Goal: Task Accomplishment & Management: Manage account settings

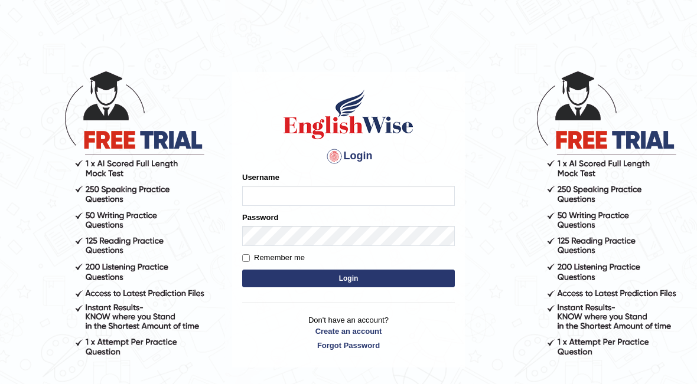
click at [416, 200] on input "Username" at bounding box center [348, 196] width 213 height 20
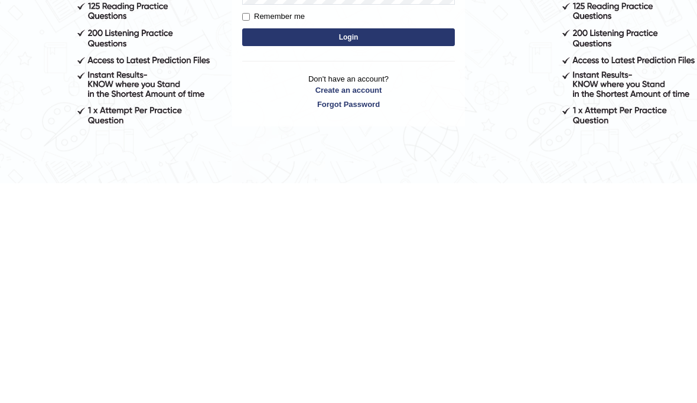
scroll to position [25, 0]
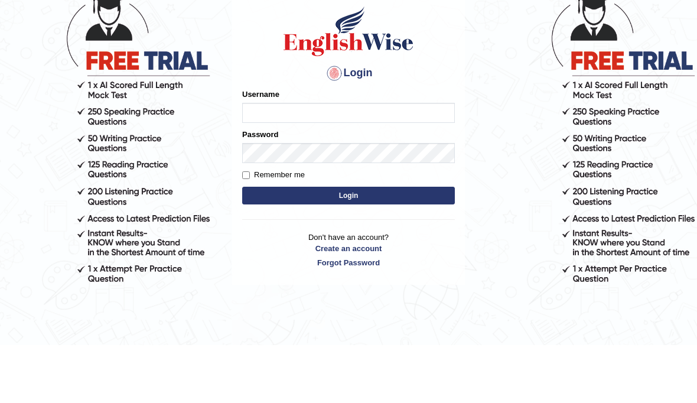
click at [330, 122] on div at bounding box center [334, 131] width 19 height 19
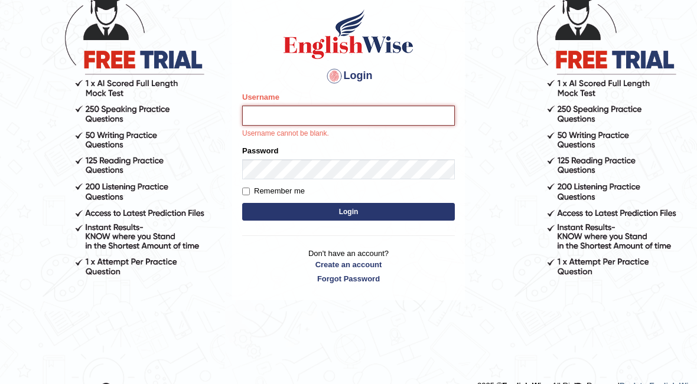
click at [427, 118] on input "Username" at bounding box center [348, 116] width 213 height 20
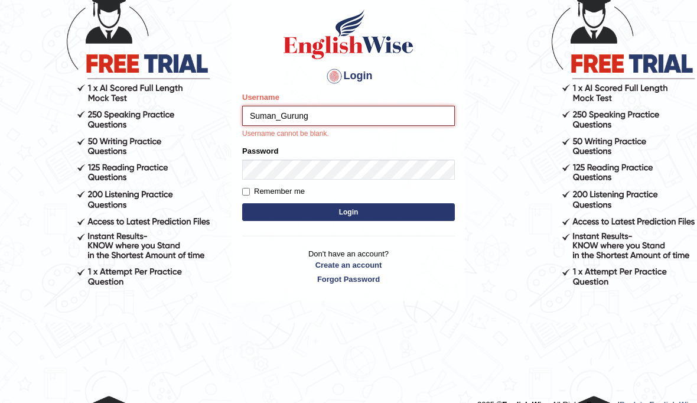
type input "Suman_Gurung"
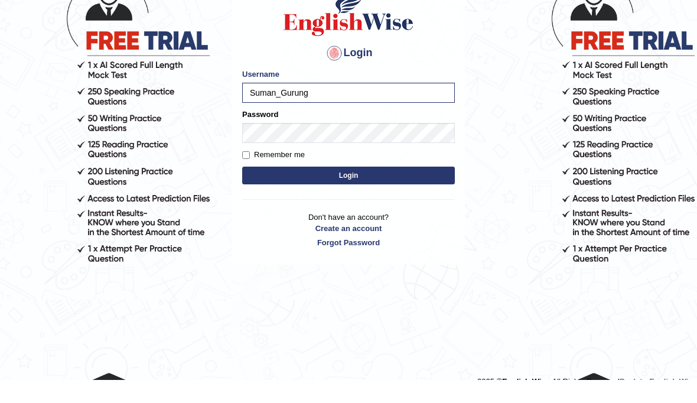
click at [248, 174] on input "Remember me" at bounding box center [246, 178] width 8 height 8
checkbox input "true"
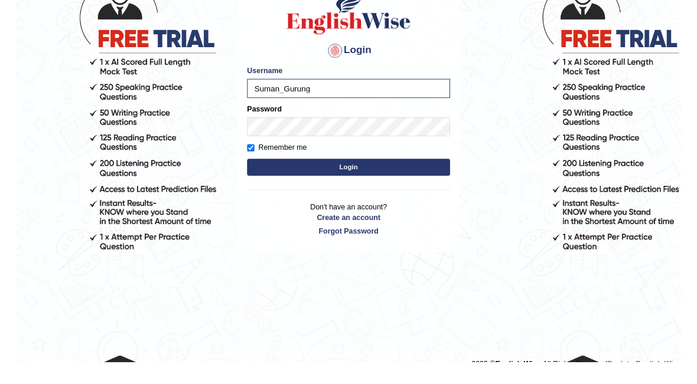
scroll to position [85, 0]
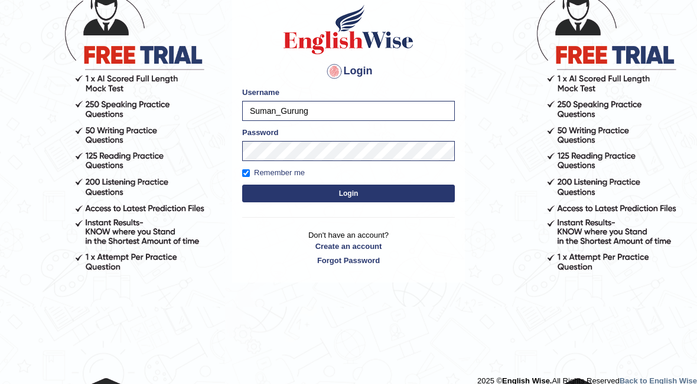
click at [408, 197] on button "Login" at bounding box center [348, 194] width 213 height 18
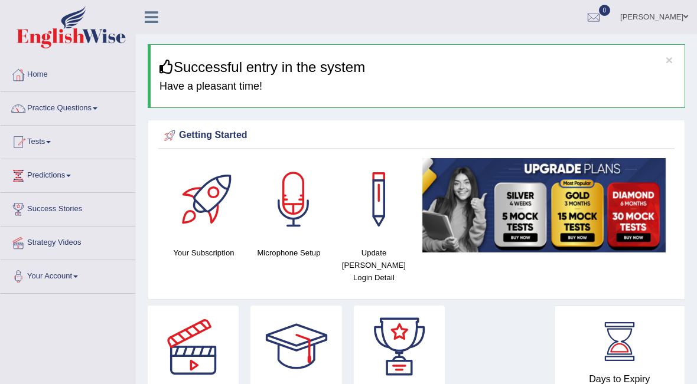
click at [20, 103] on div at bounding box center [18, 109] width 18 height 18
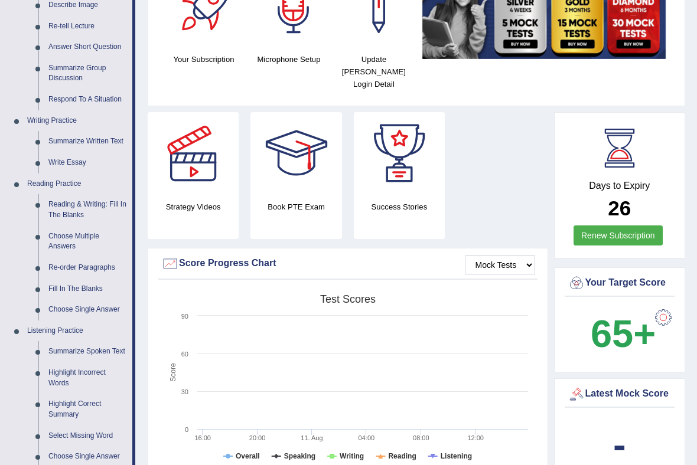
scroll to position [195, 0]
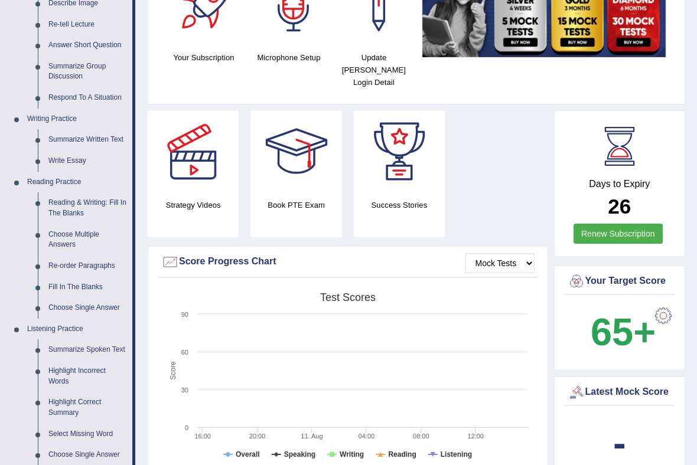
click at [55, 208] on div at bounding box center [348, 232] width 697 height 465
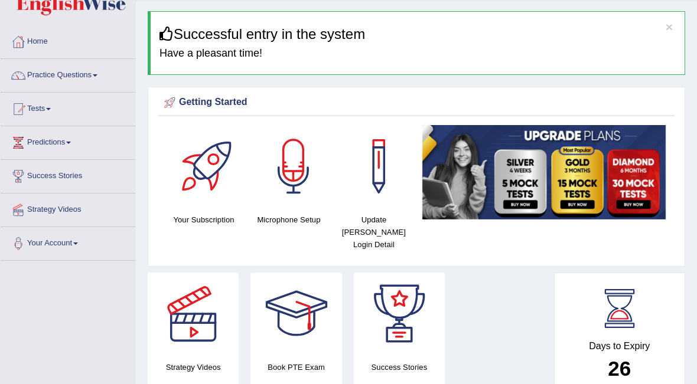
scroll to position [0, 0]
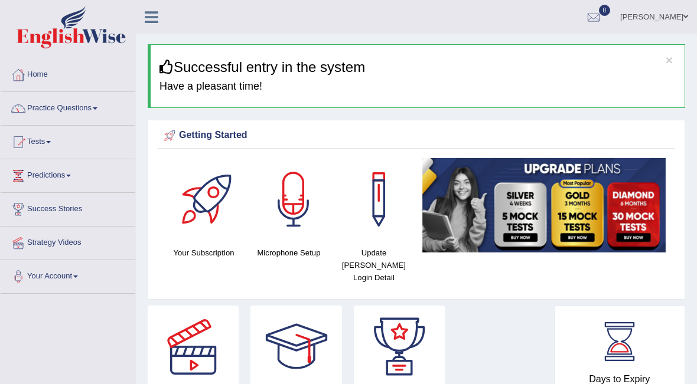
click at [31, 113] on link "Practice Questions" at bounding box center [68, 107] width 135 height 30
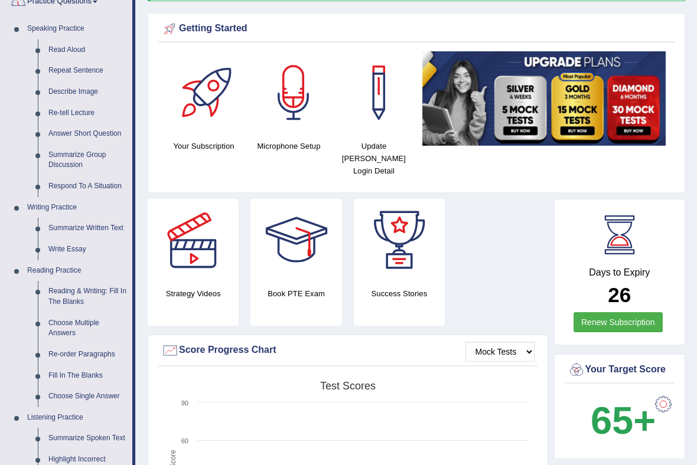
scroll to position [109, 0]
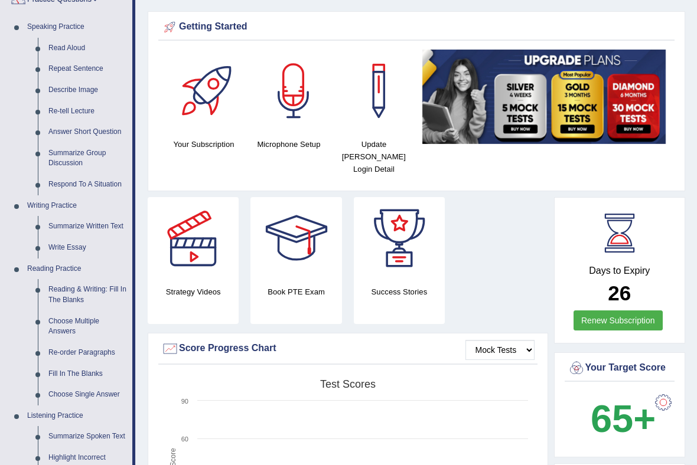
click at [56, 288] on div at bounding box center [348, 232] width 697 height 465
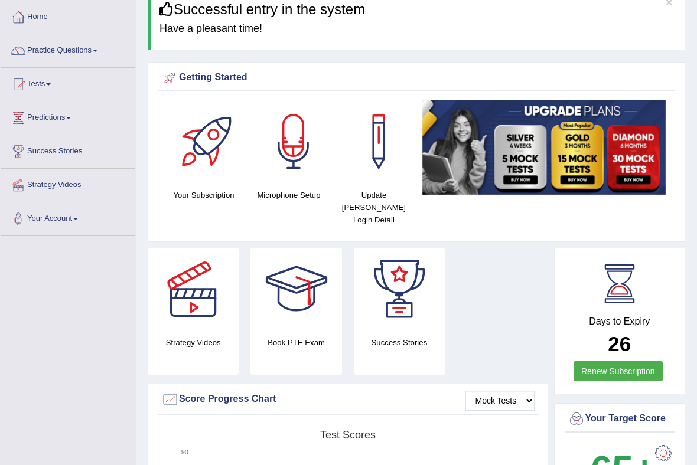
scroll to position [57, 0]
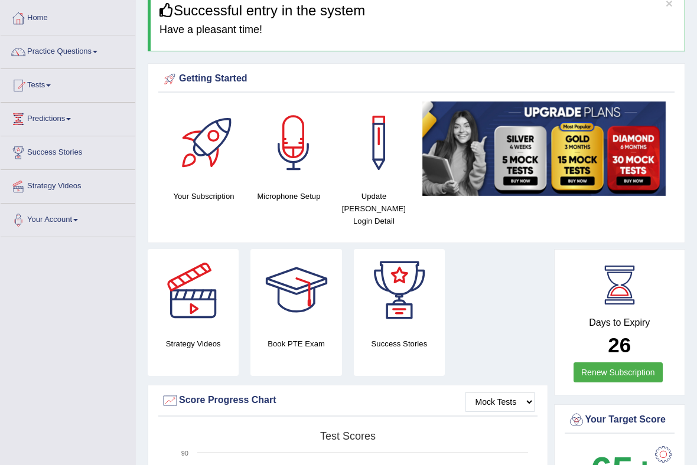
click at [379, 181] on div at bounding box center [378, 143] width 83 height 83
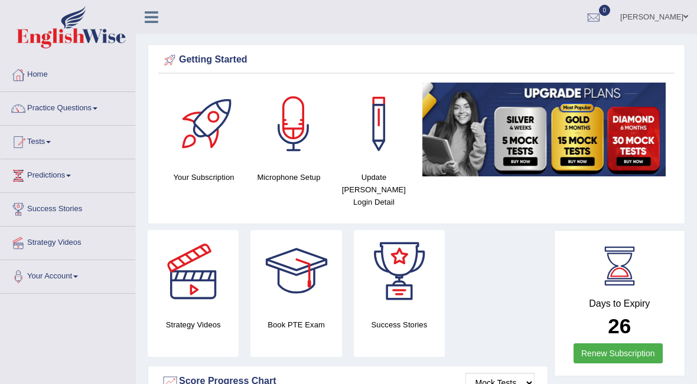
scroll to position [90, 0]
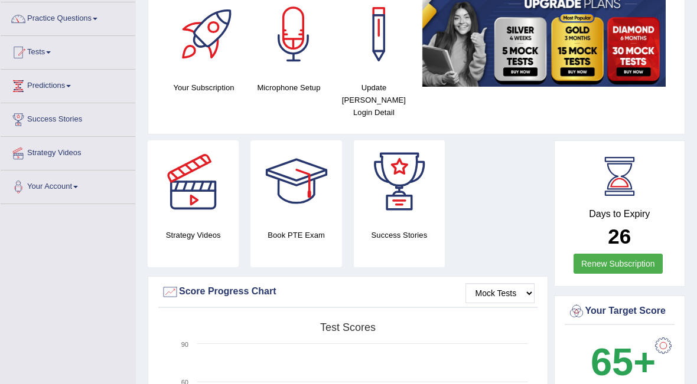
click at [75, 22] on link "Practice Questions" at bounding box center [68, 17] width 135 height 30
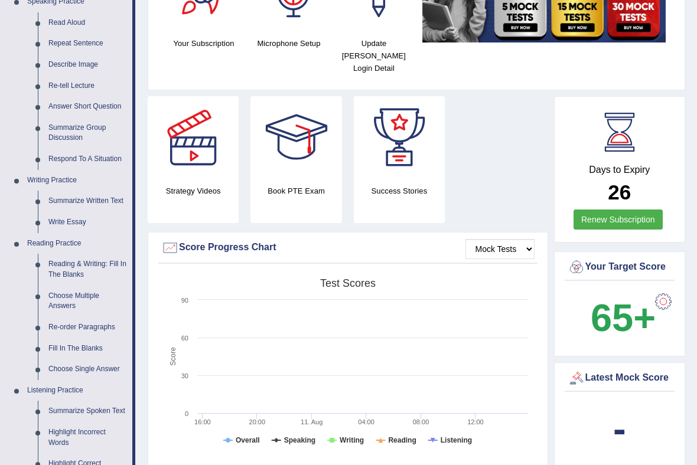
scroll to position [135, 0]
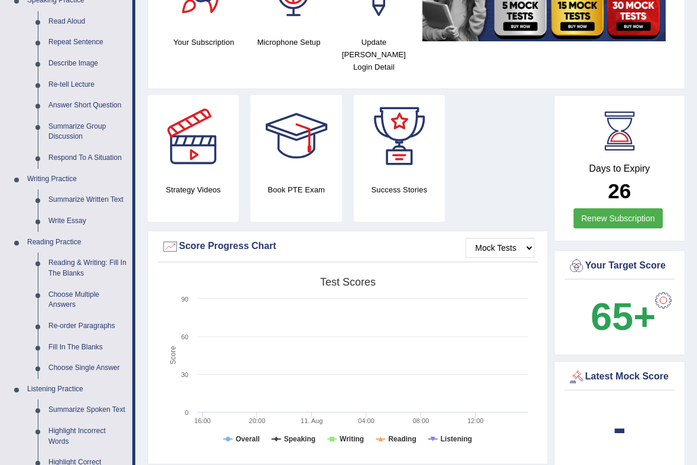
click at [309, 146] on div at bounding box center [348, 232] width 697 height 465
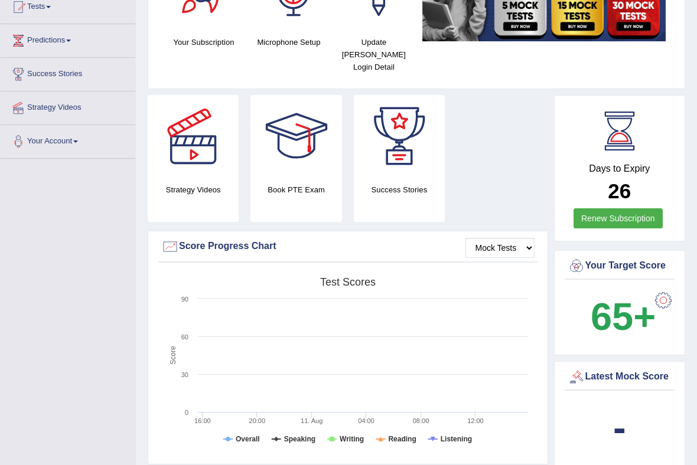
click at [307, 184] on h4 "Book PTE Exam" at bounding box center [295, 190] width 91 height 12
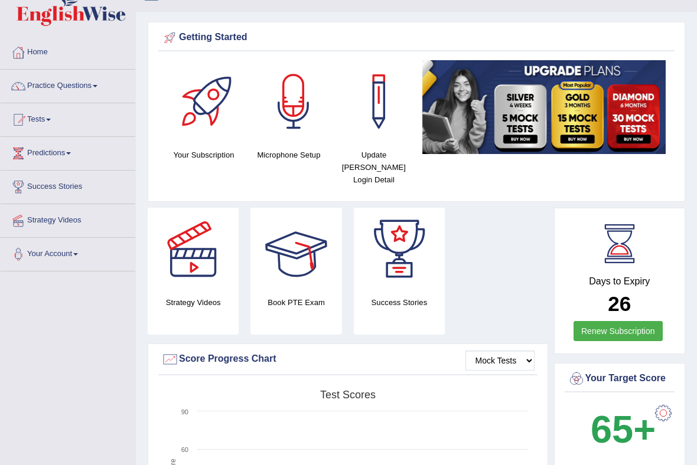
click at [304, 273] on div at bounding box center [296, 249] width 83 height 83
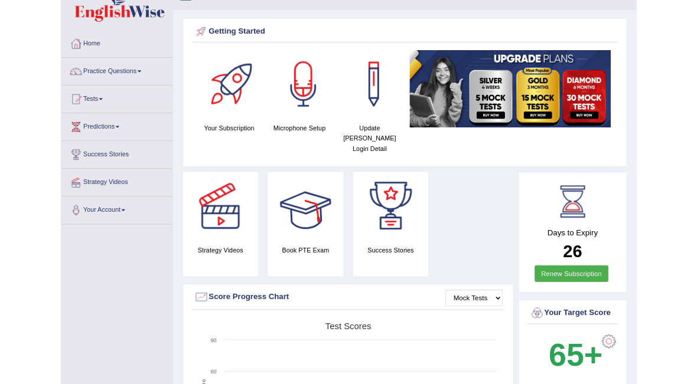
scroll to position [56, 0]
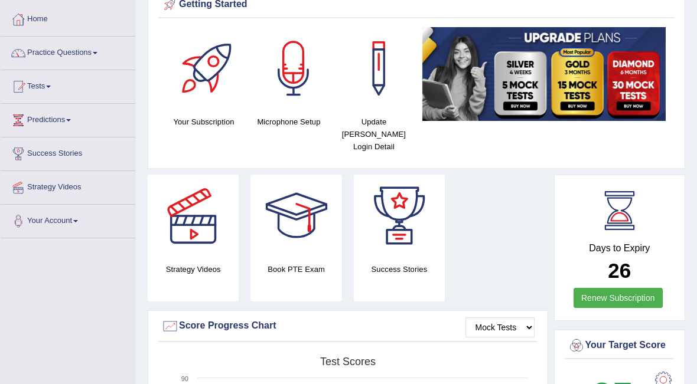
click at [24, 50] on div at bounding box center [18, 53] width 18 height 18
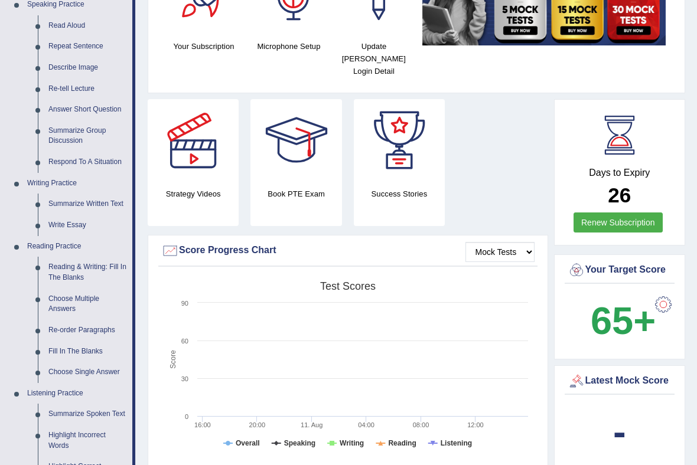
scroll to position [161, 0]
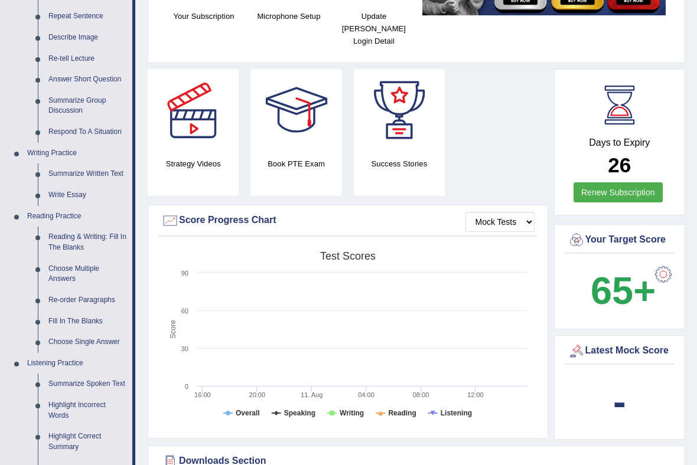
click at [58, 236] on div at bounding box center [348, 232] width 697 height 465
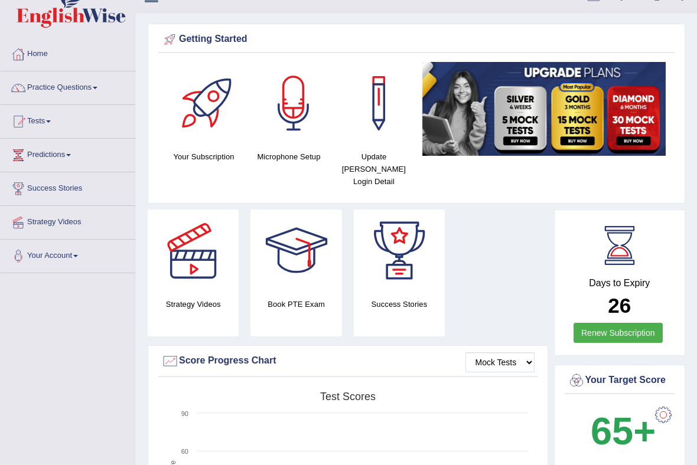
scroll to position [19, 0]
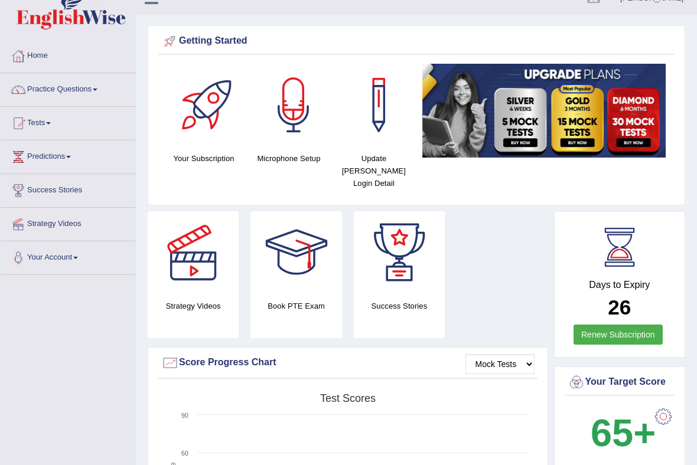
click at [51, 83] on link "Practice Questions" at bounding box center [68, 88] width 135 height 30
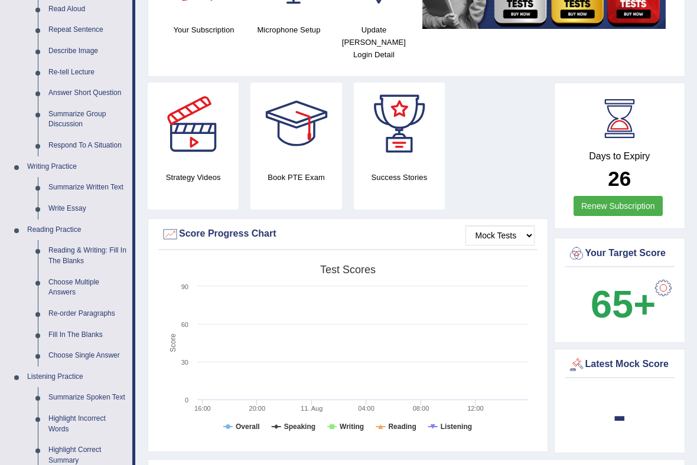
scroll to position [150, 0]
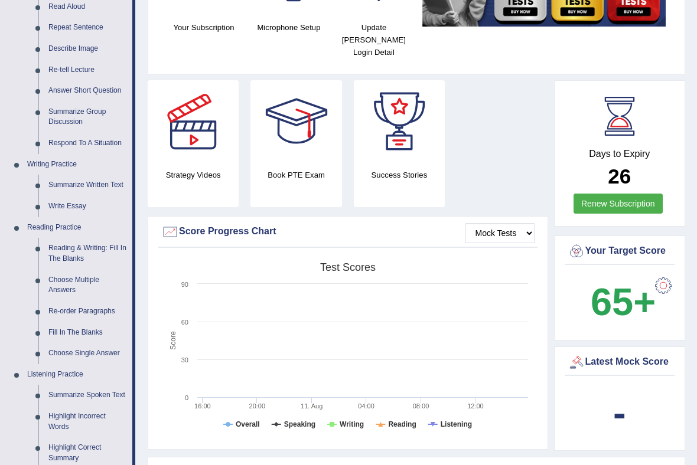
click at [53, 238] on div at bounding box center [348, 232] width 697 height 465
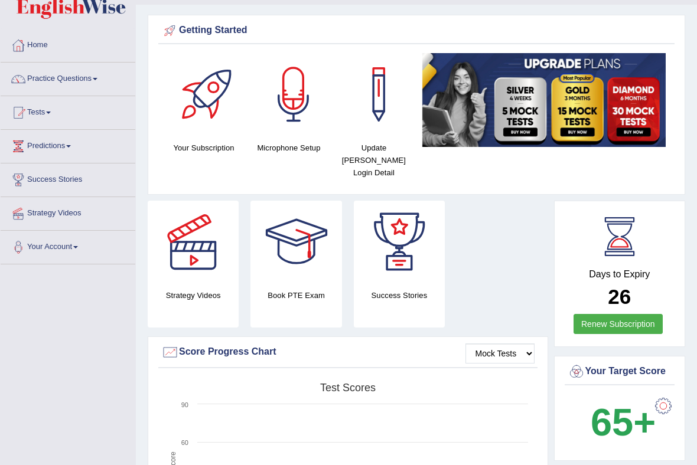
scroll to position [24, 0]
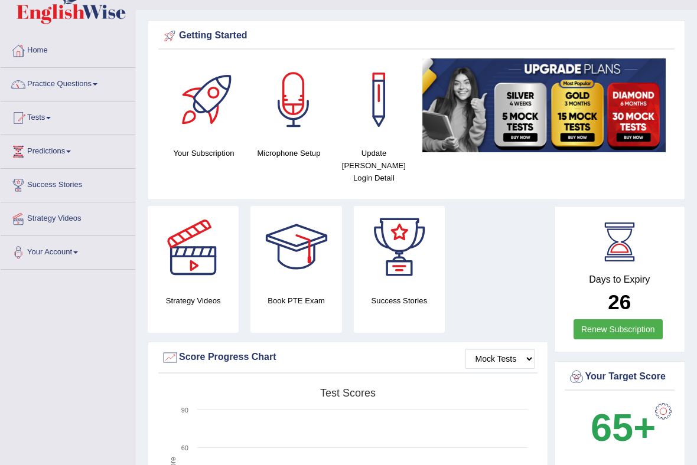
click at [60, 80] on link "Practice Questions" at bounding box center [68, 83] width 135 height 30
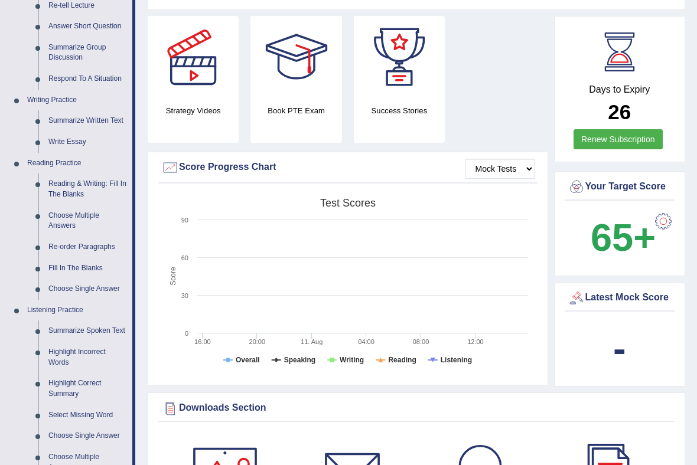
scroll to position [213, 0]
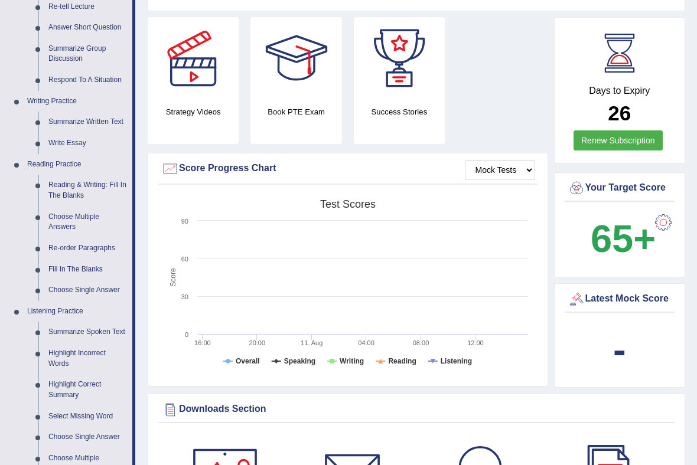
click at [44, 180] on div at bounding box center [348, 232] width 697 height 465
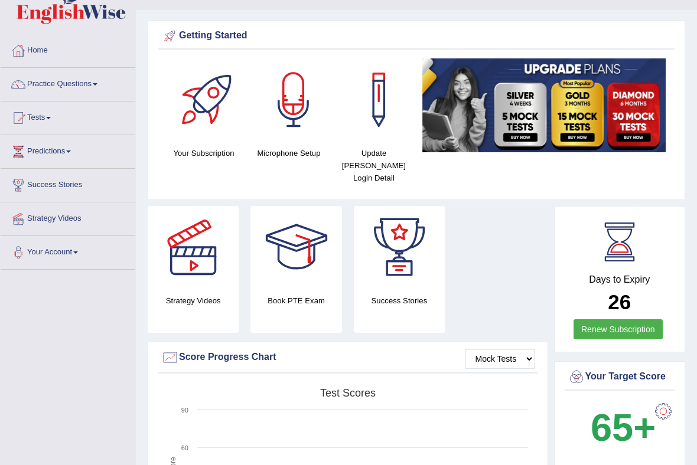
scroll to position [24, 0]
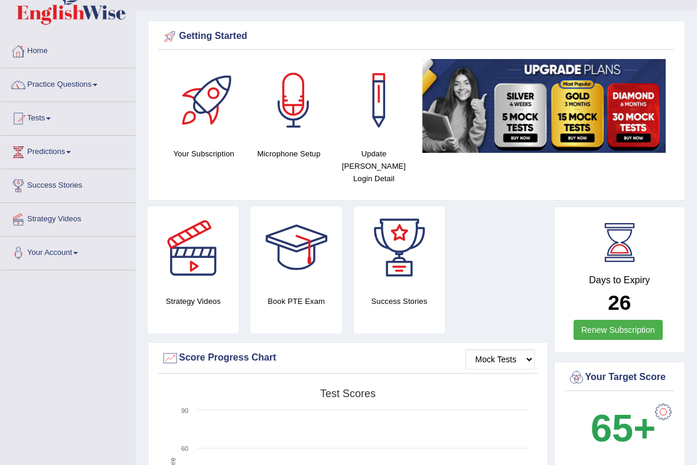
click at [51, 58] on link "Home" at bounding box center [68, 50] width 135 height 30
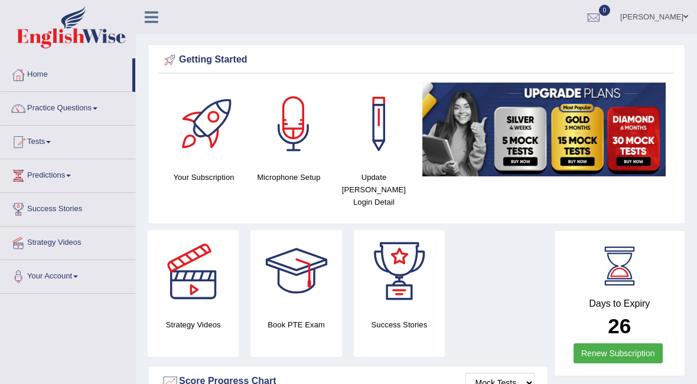
click at [48, 107] on link "Practice Questions" at bounding box center [68, 107] width 135 height 30
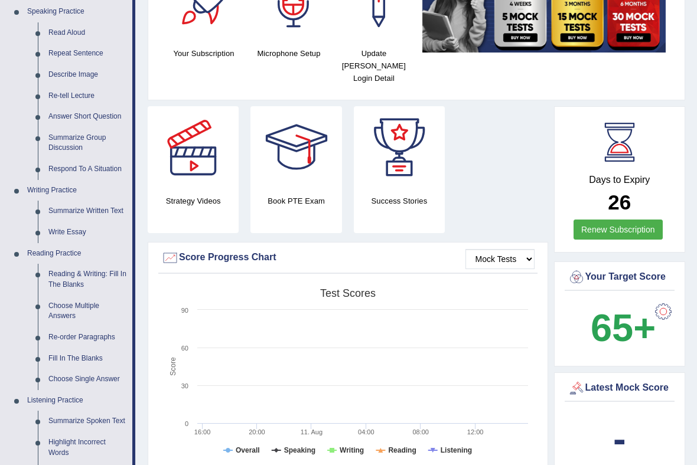
scroll to position [128, 0]
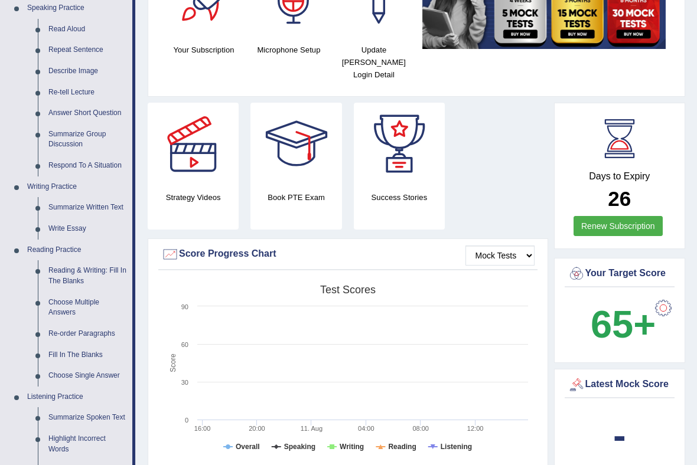
click at [32, 245] on div at bounding box center [348, 232] width 697 height 465
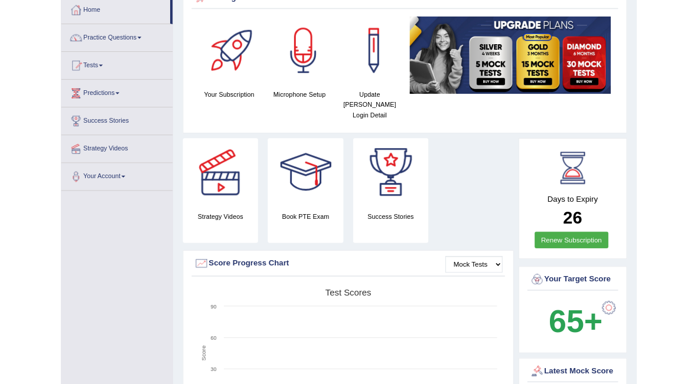
scroll to position [0, 0]
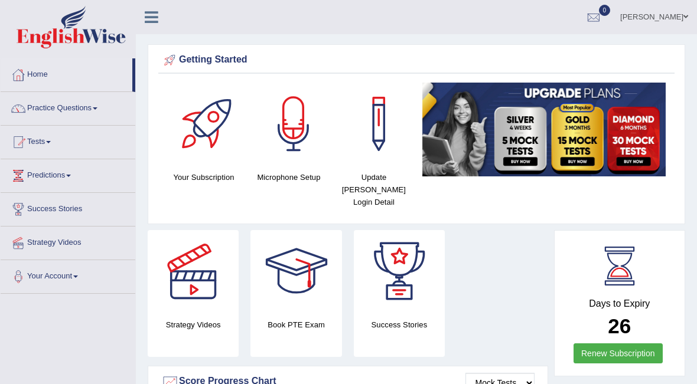
click at [64, 79] on link "Home" at bounding box center [67, 73] width 132 height 30
click at [39, 109] on link "Practice Questions" at bounding box center [68, 107] width 135 height 30
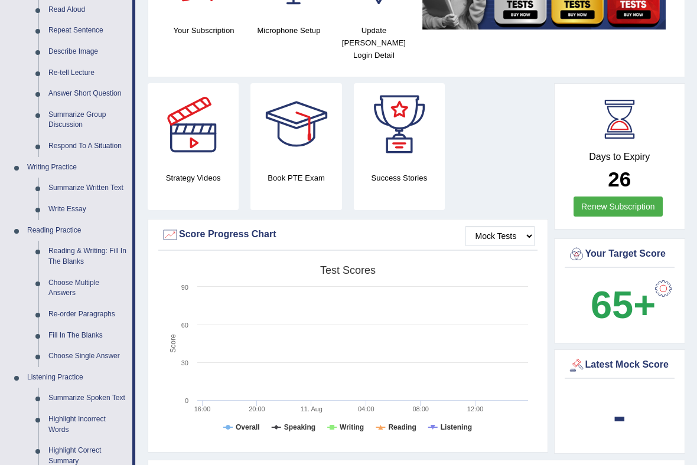
scroll to position [159, 0]
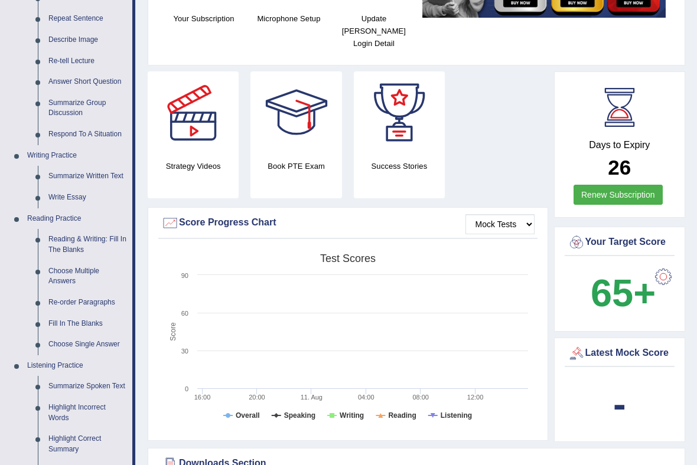
click at [81, 266] on div at bounding box center [348, 232] width 697 height 465
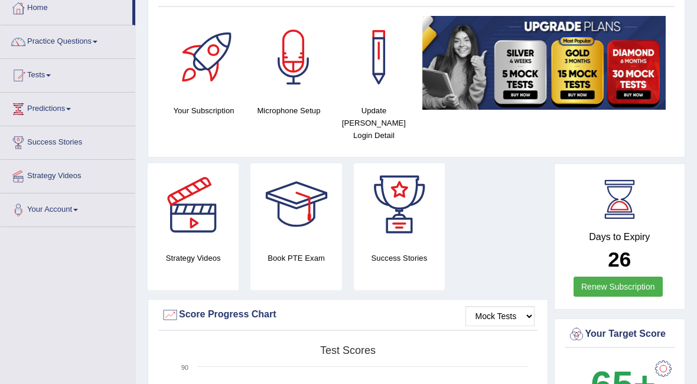
scroll to position [0, 0]
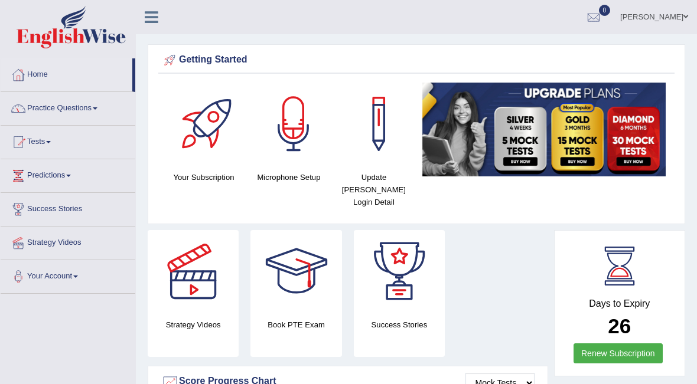
click at [52, 102] on link "Practice Questions" at bounding box center [68, 107] width 135 height 30
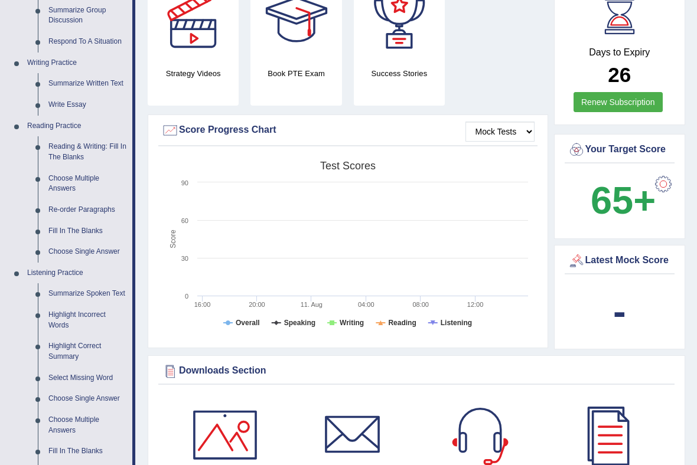
scroll to position [245, 0]
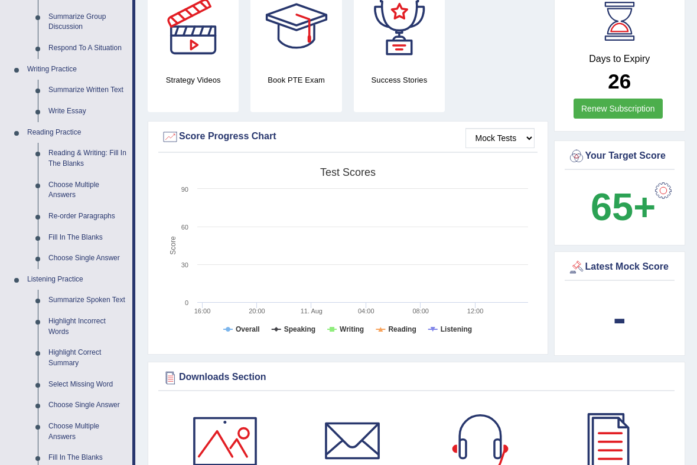
click at [66, 319] on div at bounding box center [348, 232] width 697 height 465
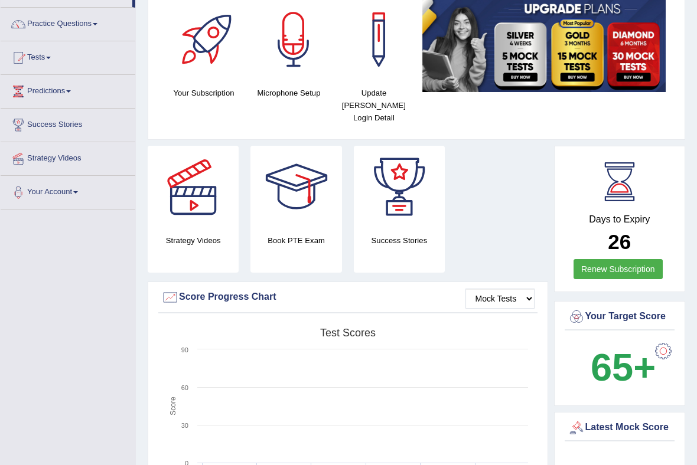
scroll to position [9, 0]
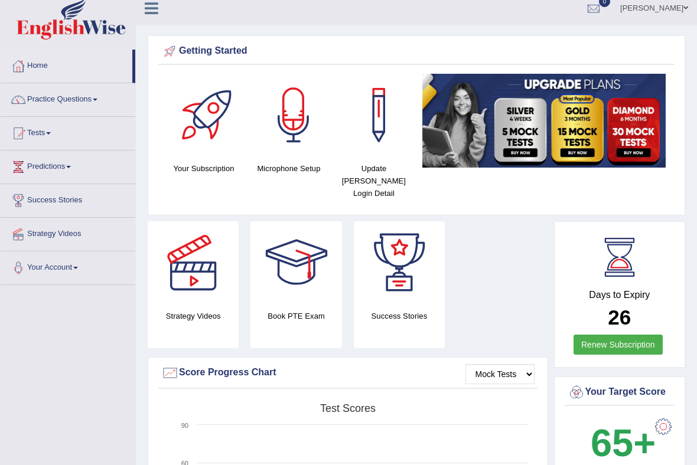
click at [38, 96] on link "Practice Questions" at bounding box center [68, 98] width 135 height 30
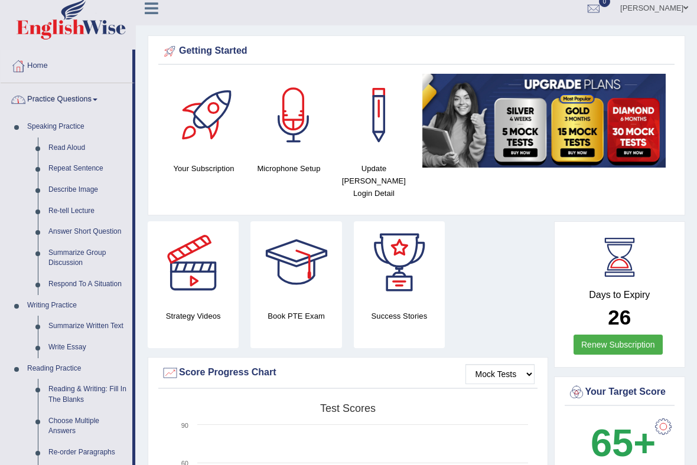
click at [34, 126] on div at bounding box center [348, 232] width 697 height 465
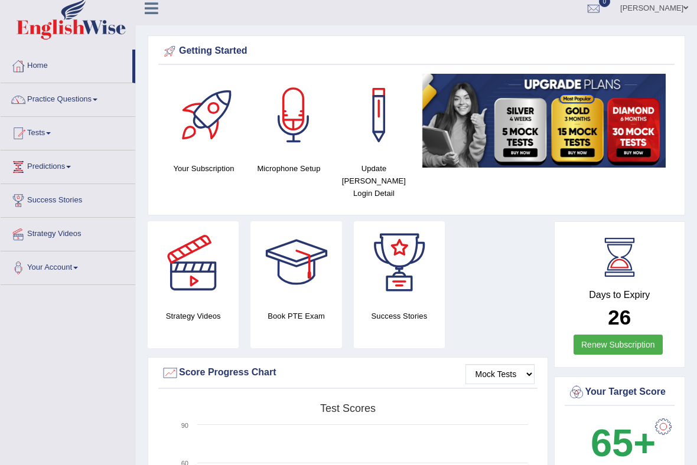
click at [30, 96] on link "Practice Questions" at bounding box center [68, 98] width 135 height 30
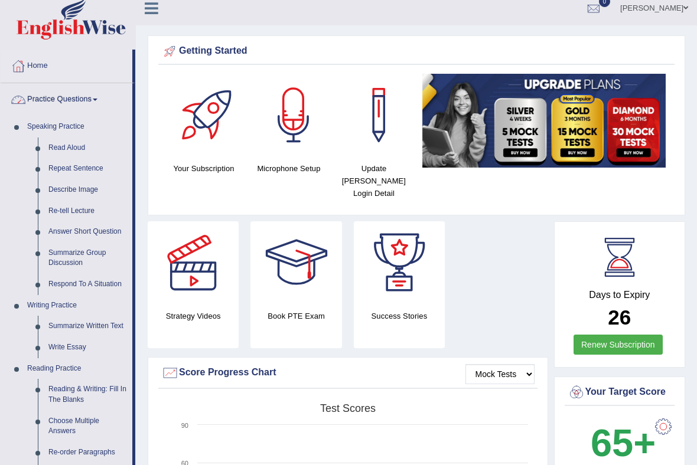
click at [68, 145] on div at bounding box center [348, 232] width 697 height 465
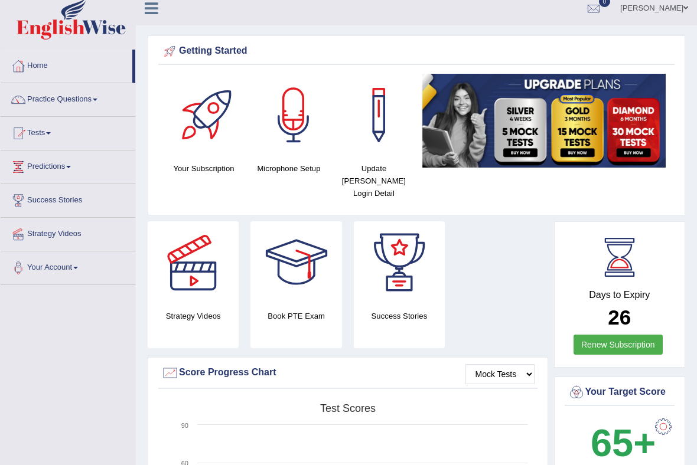
click at [58, 97] on link "Practice Questions" at bounding box center [68, 98] width 135 height 30
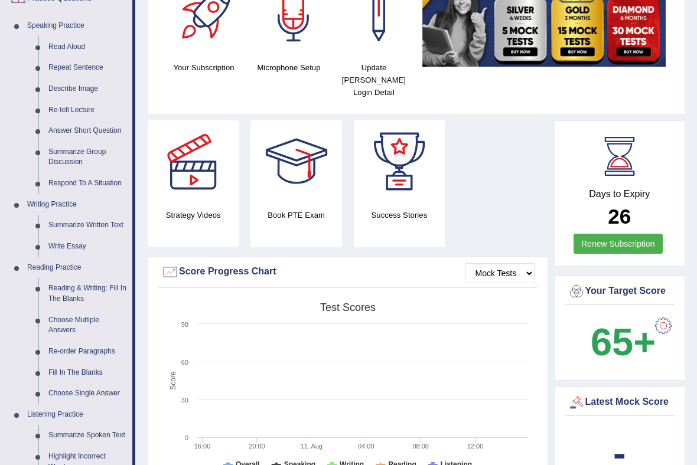
scroll to position [106, 0]
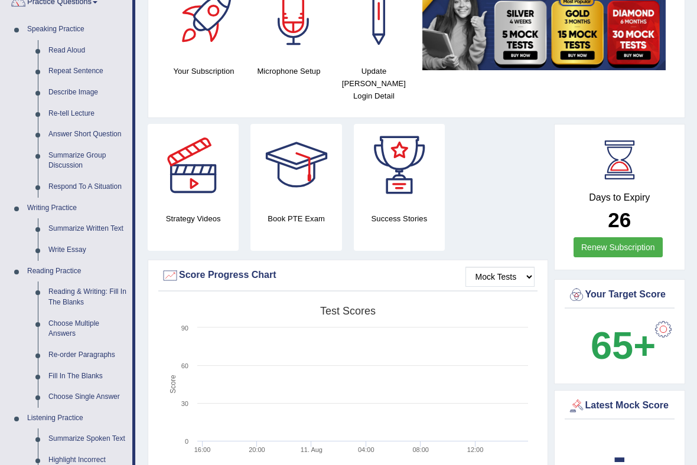
click at [60, 289] on div at bounding box center [348, 232] width 697 height 465
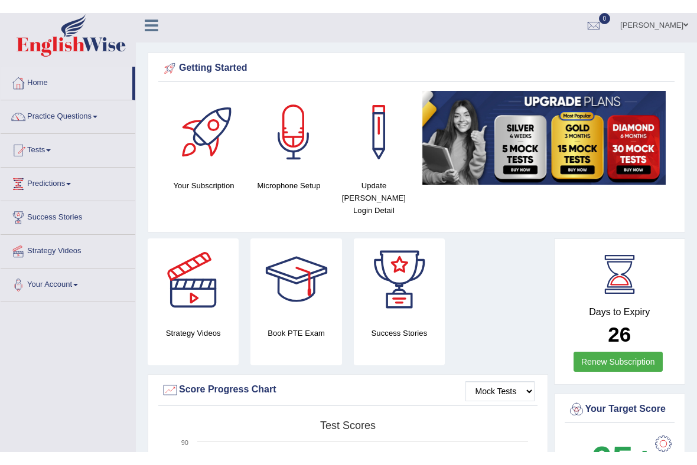
scroll to position [0, 0]
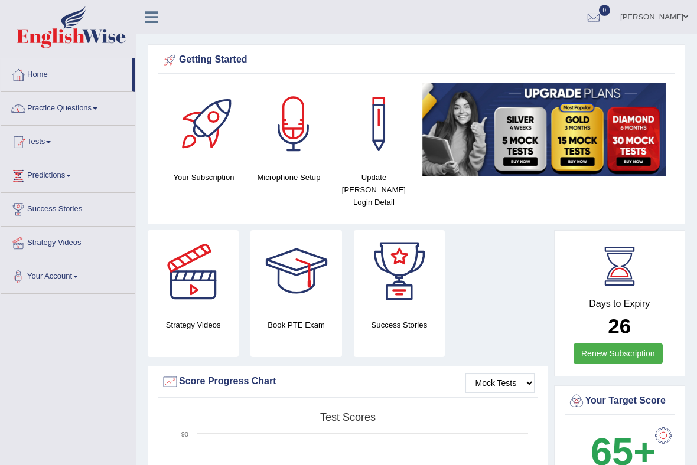
click at [87, 102] on link "Practice Questions" at bounding box center [68, 107] width 135 height 30
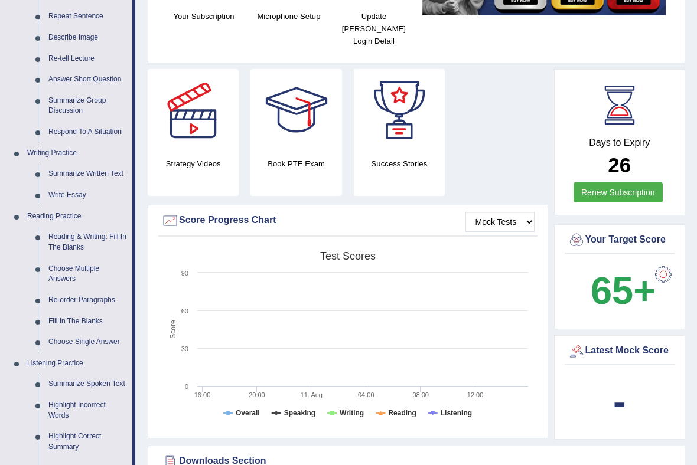
scroll to position [157, 0]
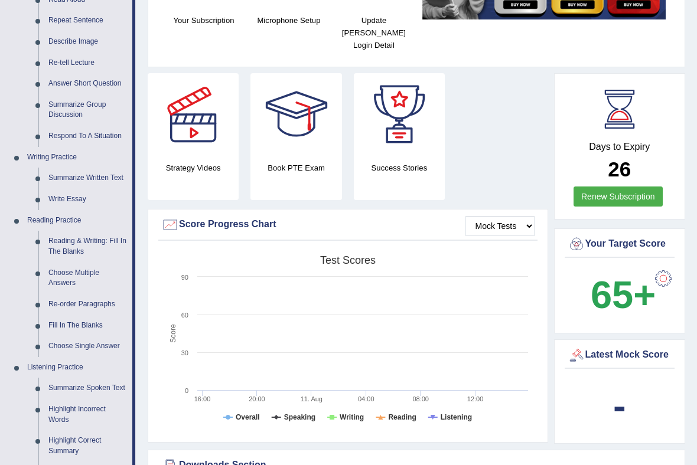
click at [82, 241] on div at bounding box center [348, 232] width 697 height 465
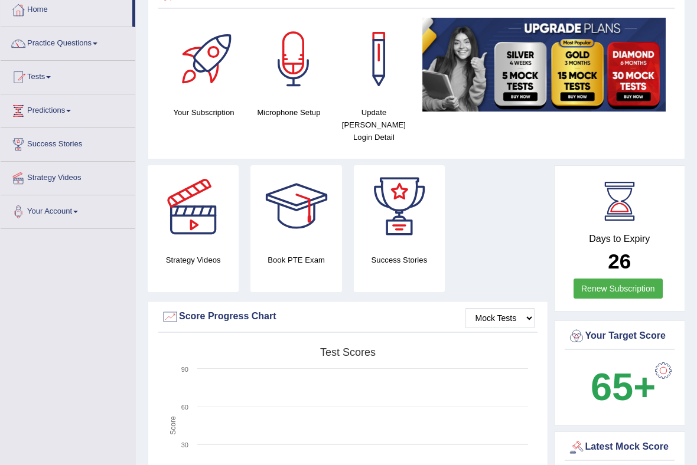
scroll to position [59, 0]
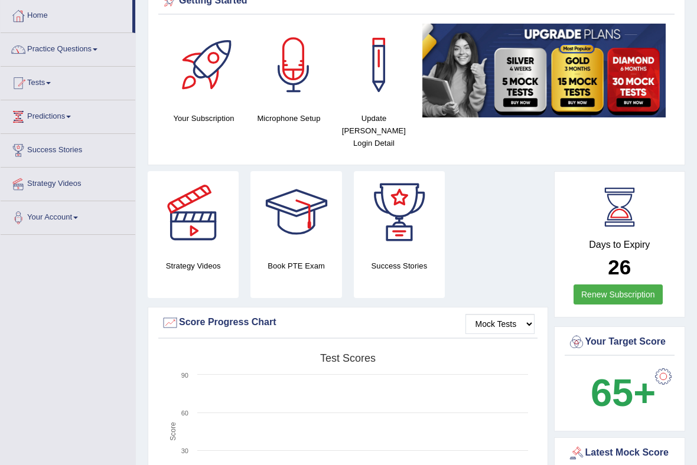
click at [106, 49] on link "Practice Questions" at bounding box center [68, 48] width 135 height 30
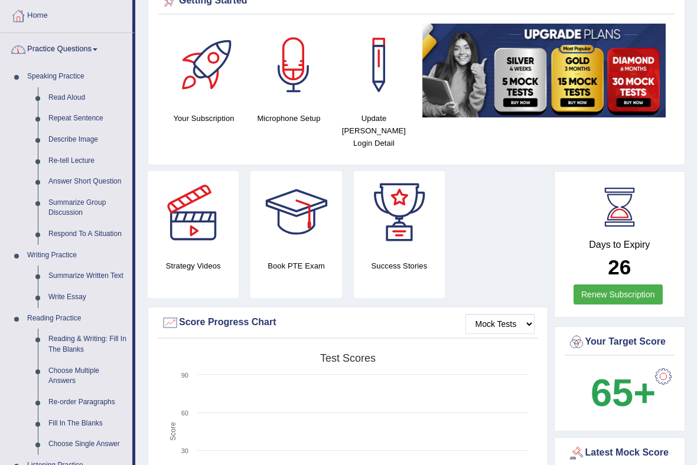
click at [82, 272] on div at bounding box center [348, 232] width 697 height 465
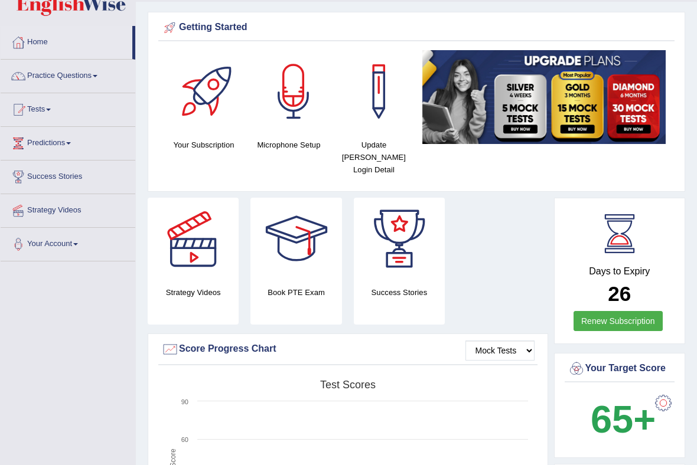
scroll to position [5, 0]
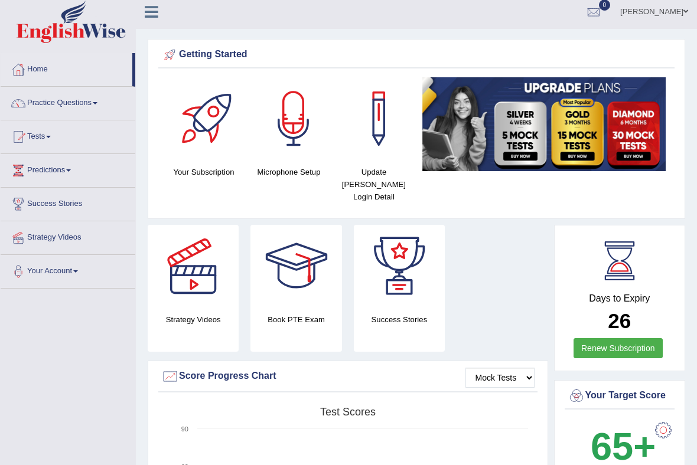
click at [107, 96] on link "Practice Questions" at bounding box center [68, 102] width 135 height 30
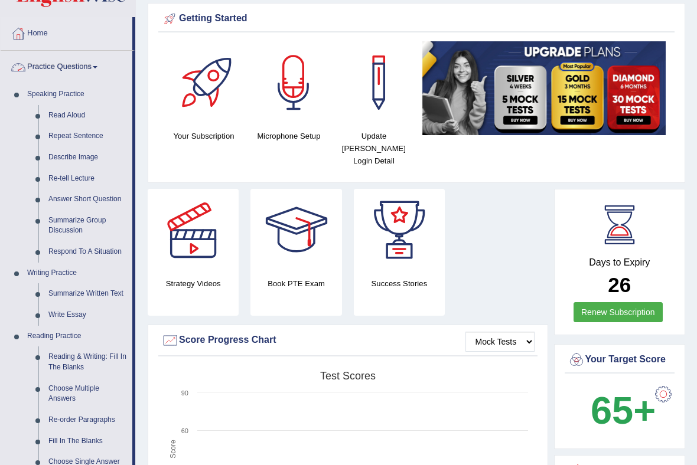
scroll to position [167, 0]
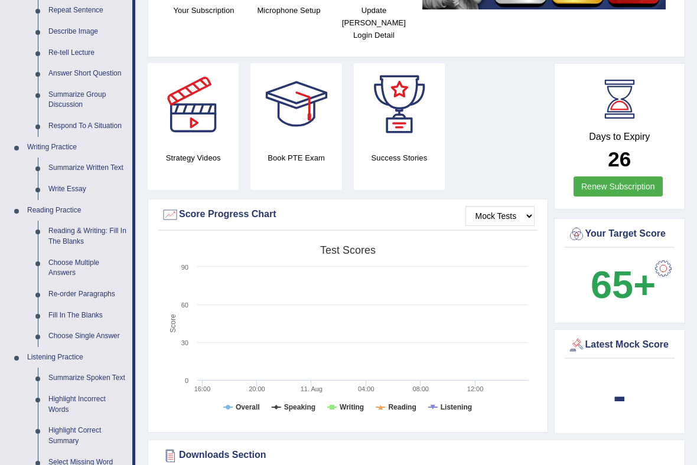
click at [89, 228] on div at bounding box center [348, 232] width 697 height 465
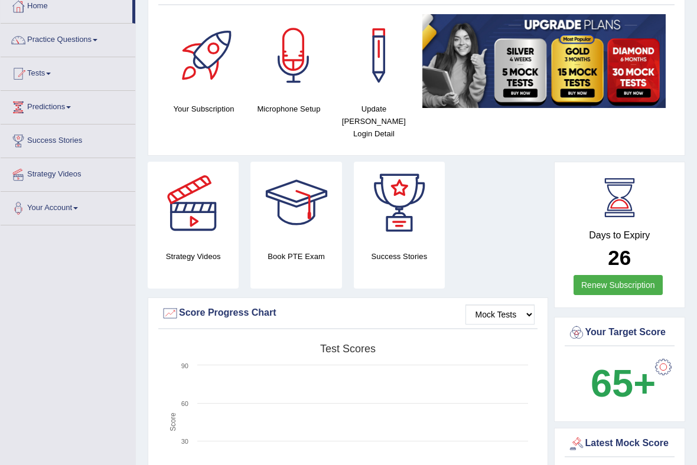
scroll to position [66, 0]
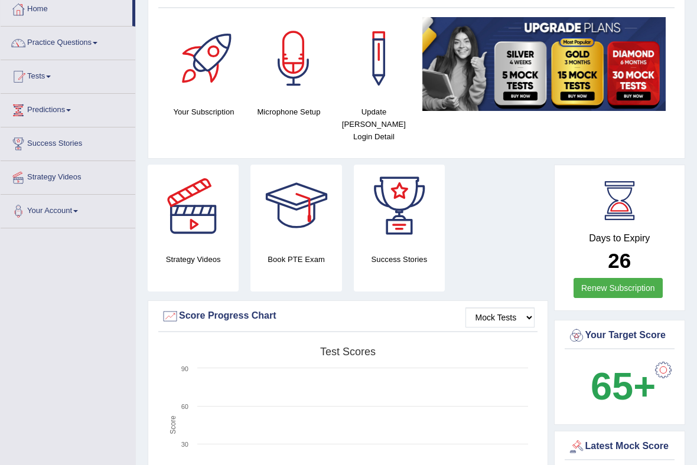
click at [78, 214] on link "Your Account" at bounding box center [68, 210] width 135 height 30
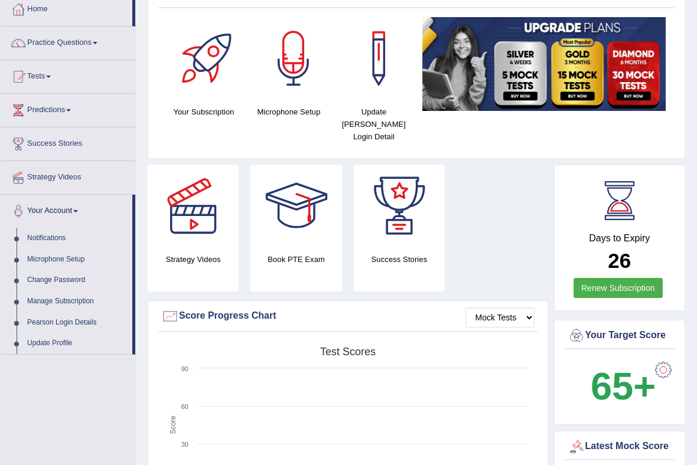
click at [93, 322] on div at bounding box center [348, 232] width 697 height 465
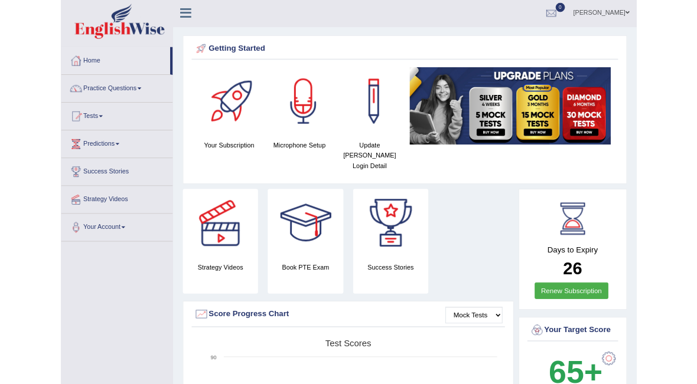
scroll to position [0, 0]
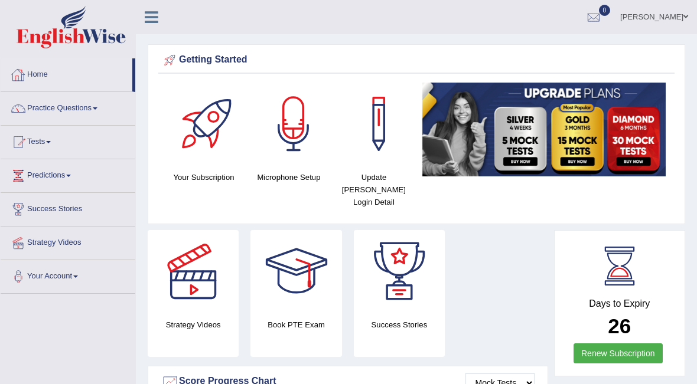
click at [111, 80] on link "Home" at bounding box center [67, 73] width 132 height 30
click at [93, 110] on link "Practice Questions" at bounding box center [68, 107] width 135 height 30
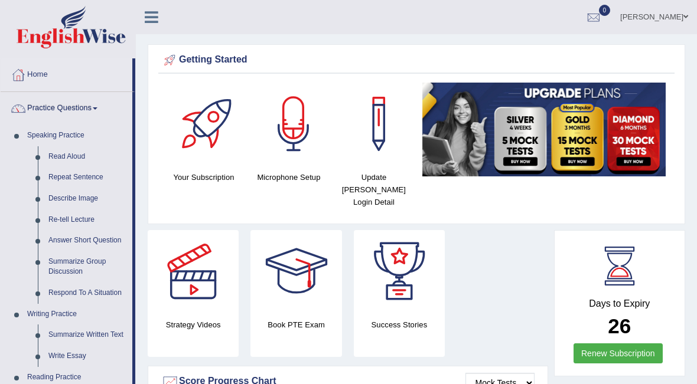
click at [73, 155] on div at bounding box center [348, 192] width 697 height 384
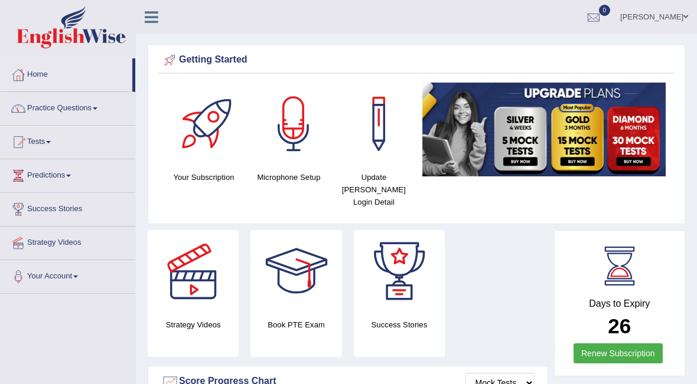
click at [99, 112] on link "Practice Questions" at bounding box center [68, 107] width 135 height 30
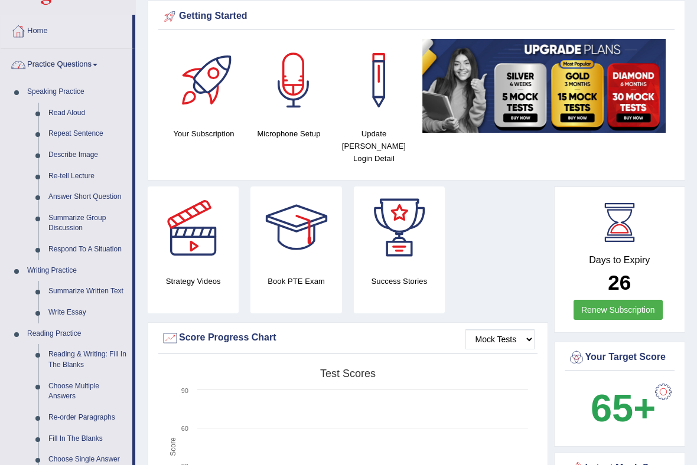
scroll to position [72, 0]
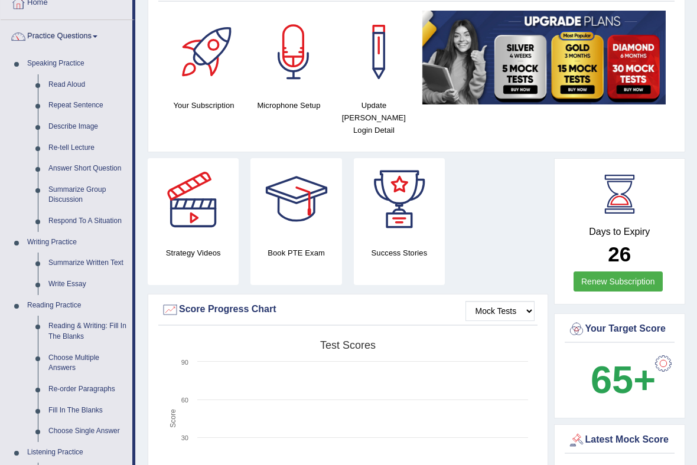
click at [73, 280] on div at bounding box center [348, 232] width 697 height 465
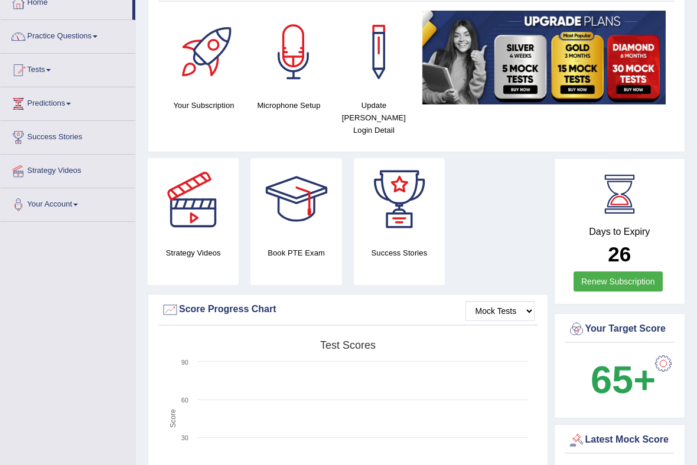
click at [97, 37] on span at bounding box center [95, 36] width 5 height 2
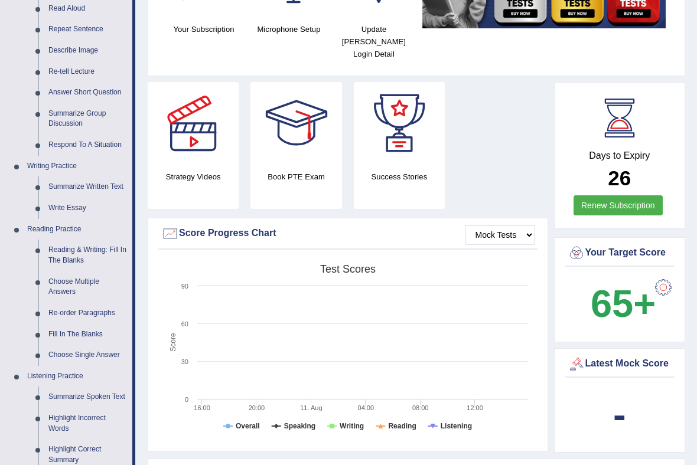
scroll to position [200, 0]
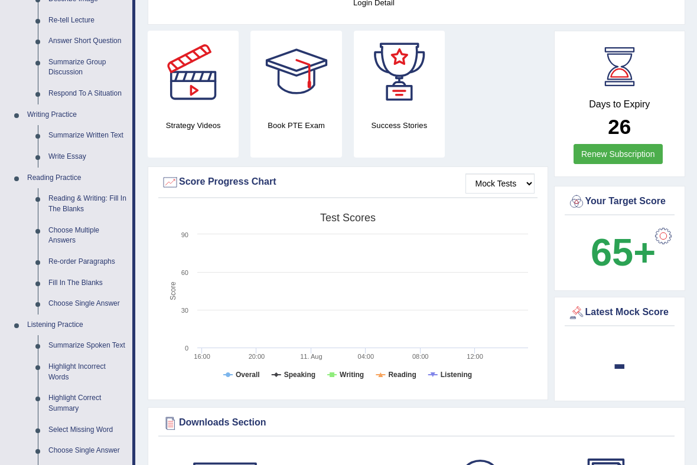
click at [69, 201] on div at bounding box center [348, 232] width 697 height 465
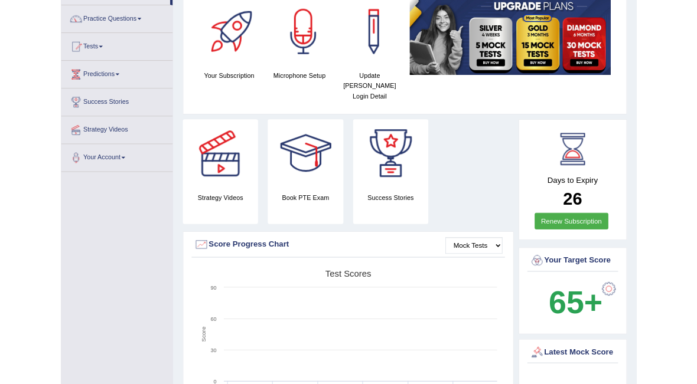
scroll to position [0, 0]
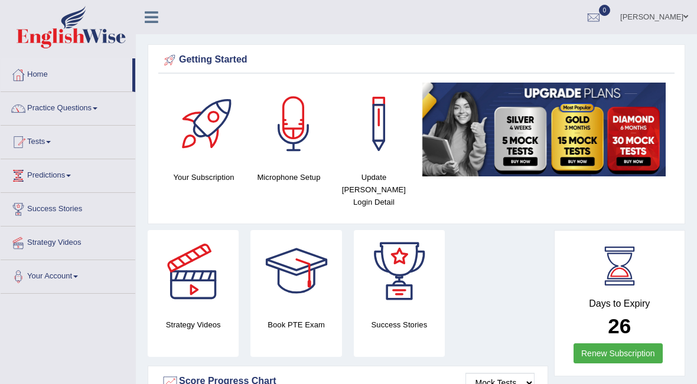
click at [669, 19] on link "[PERSON_NAME]" at bounding box center [654, 15] width 86 height 31
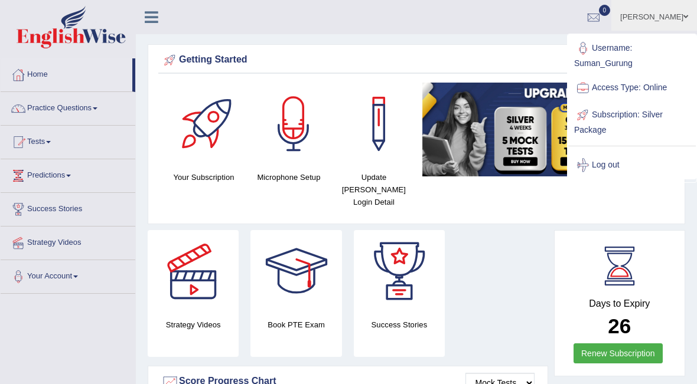
click at [611, 168] on link "Log out" at bounding box center [632, 165] width 128 height 27
